Goal: Transaction & Acquisition: Purchase product/service

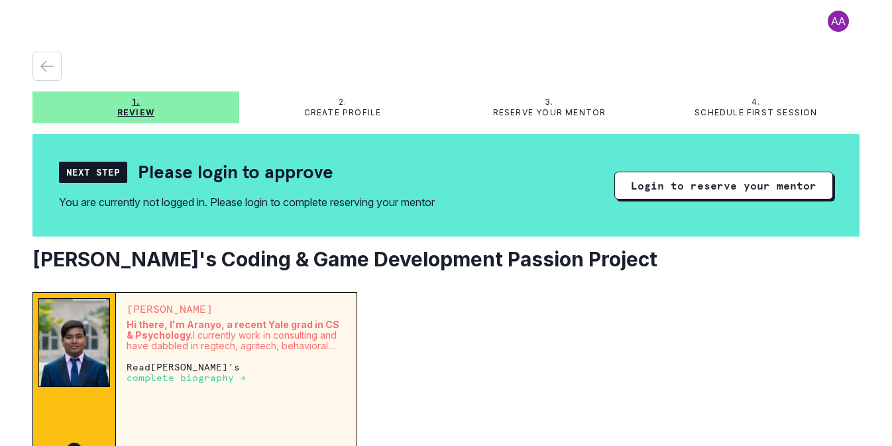
scroll to position [76, 0]
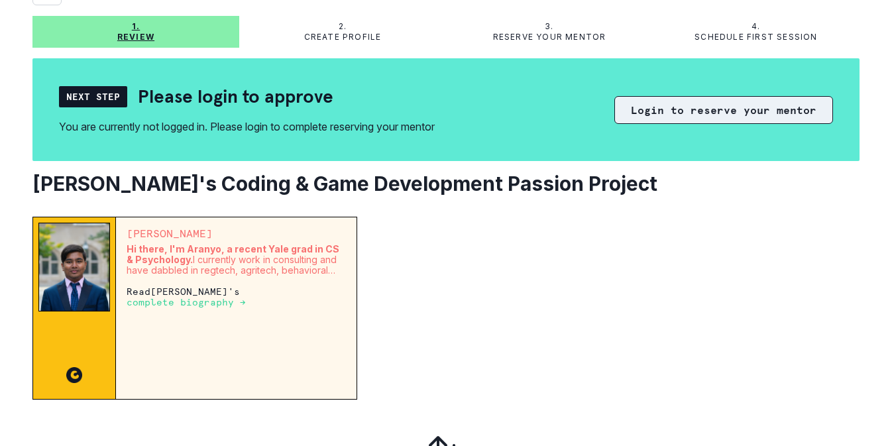
click at [670, 111] on button "Login to reserve your mentor" at bounding box center [723, 110] width 219 height 28
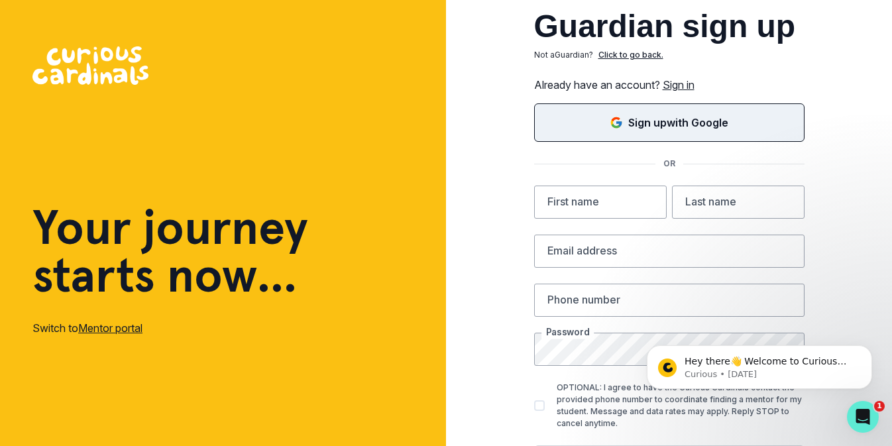
click at [652, 131] on button "Sign up with Google" at bounding box center [669, 122] width 270 height 38
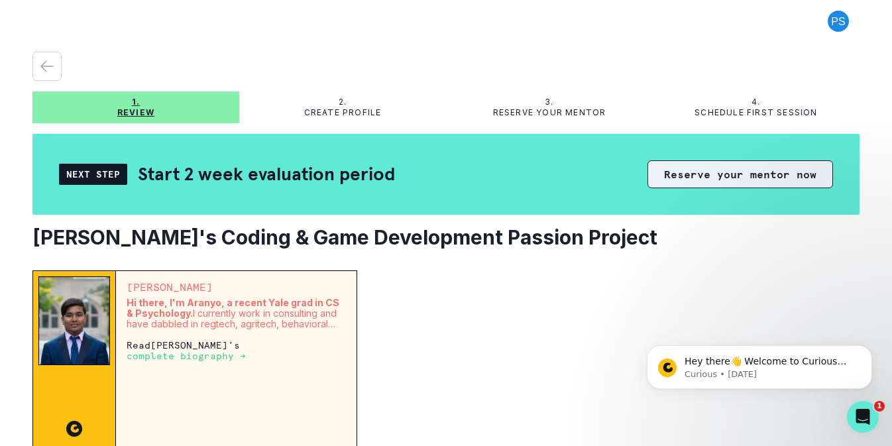
click at [709, 173] on button "Reserve your mentor now" at bounding box center [739, 174] width 185 height 28
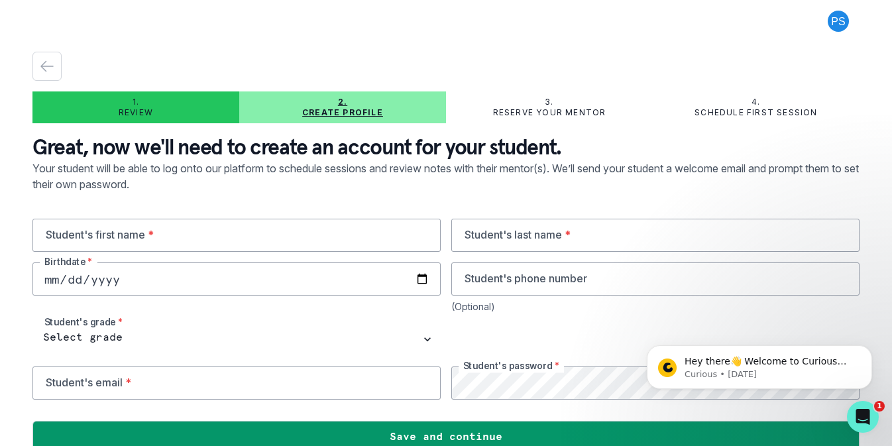
scroll to position [21, 0]
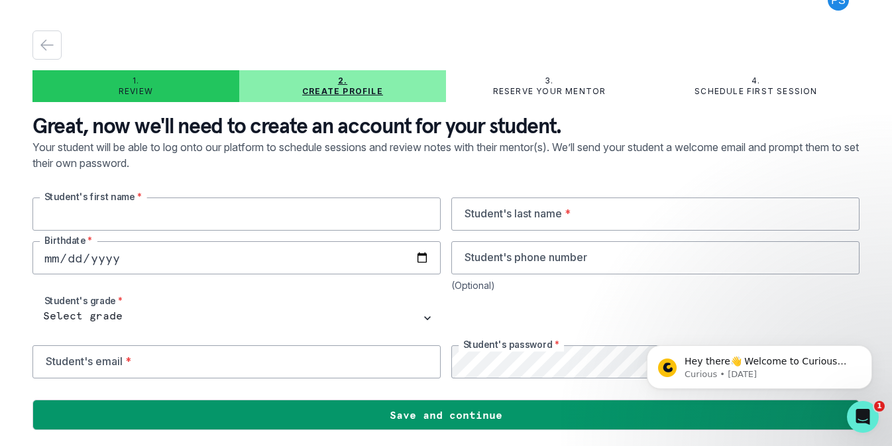
click at [315, 211] on input "text" at bounding box center [236, 213] width 408 height 33
type input "[PERSON_NAME]"
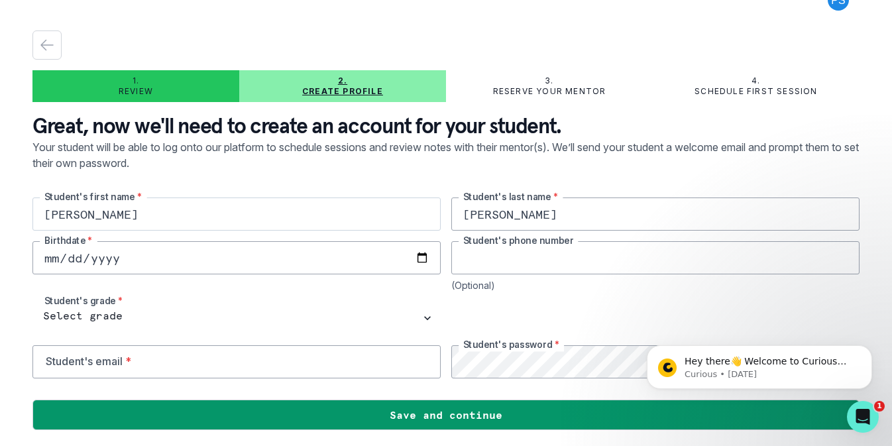
type input "4086432886"
type input "[PERSON_NAME][EMAIL_ADDRESS][PERSON_NAME][DOMAIN_NAME]"
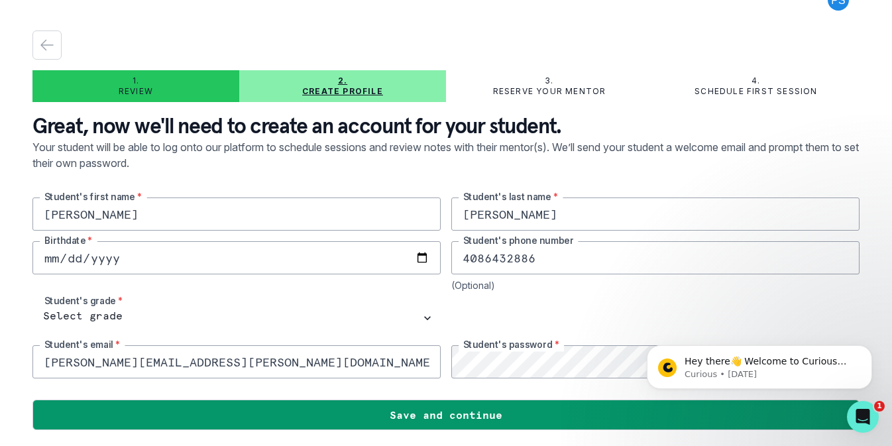
click at [269, 254] on input "date" at bounding box center [236, 257] width 408 height 33
